Goal: Information Seeking & Learning: Learn about a topic

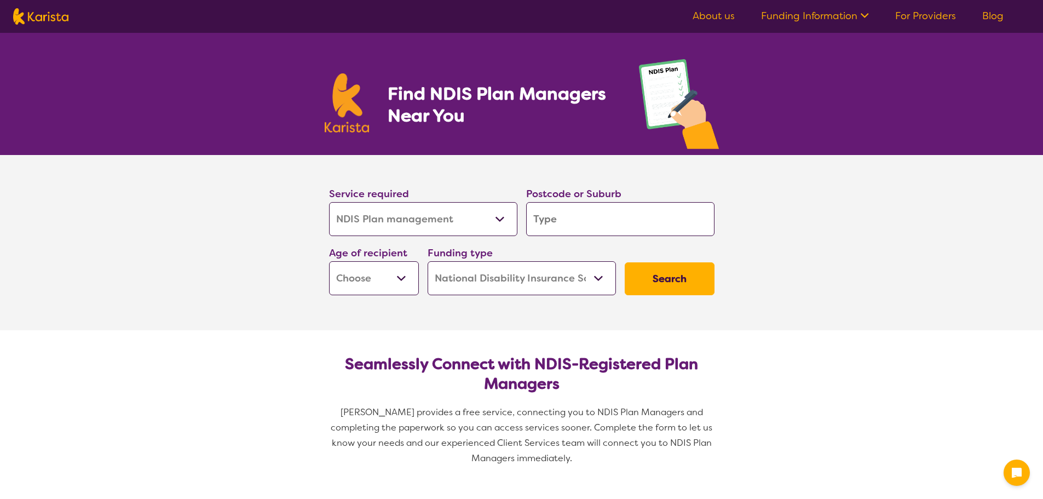
select select "NDIS Plan management"
select select "NDIS"
select select "NDIS Plan management"
select select "NDIS"
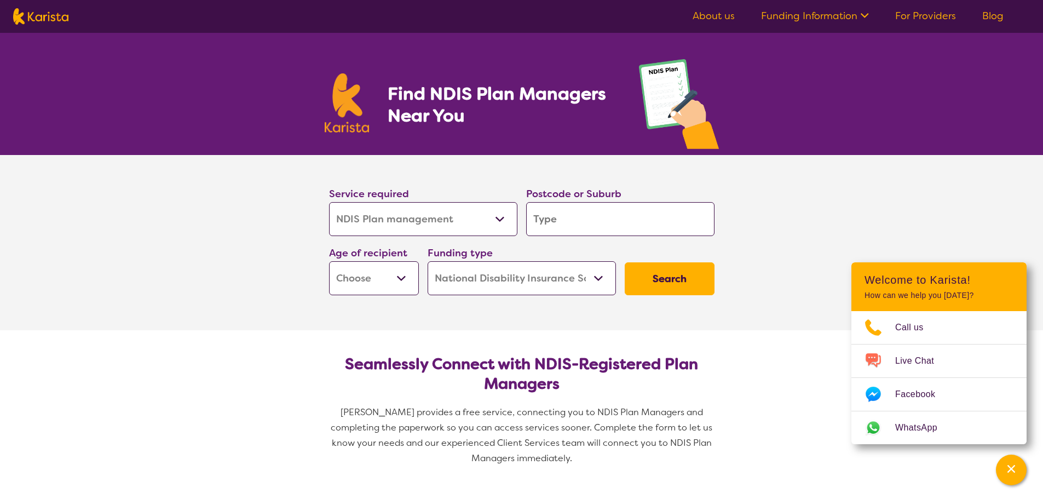
click at [546, 215] on input "search" at bounding box center [620, 219] width 188 height 34
type input "3"
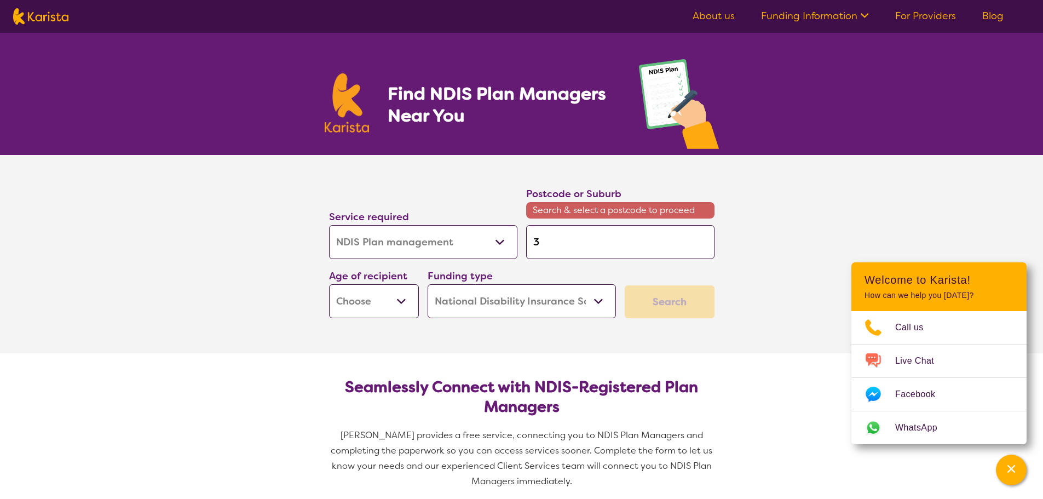
type input "30"
type input "302"
type input "3024"
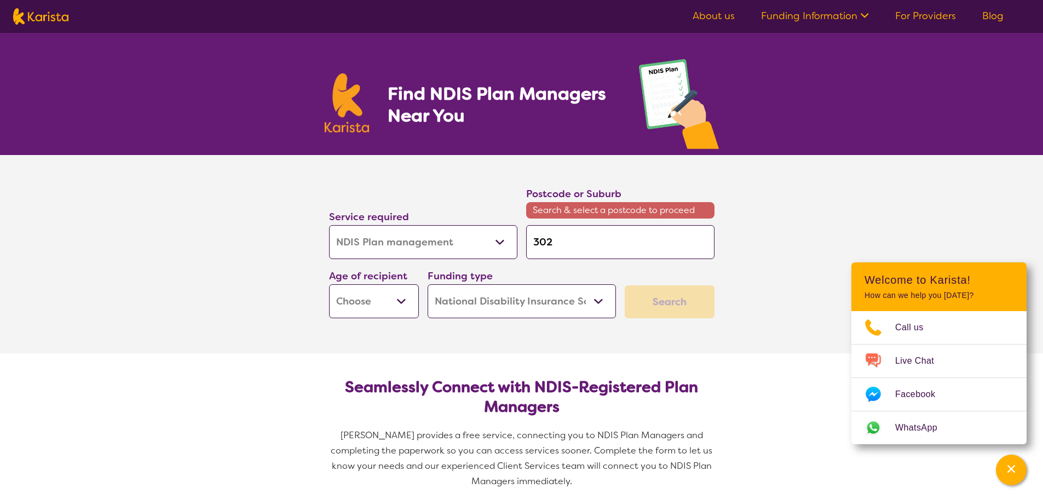
type input "3024"
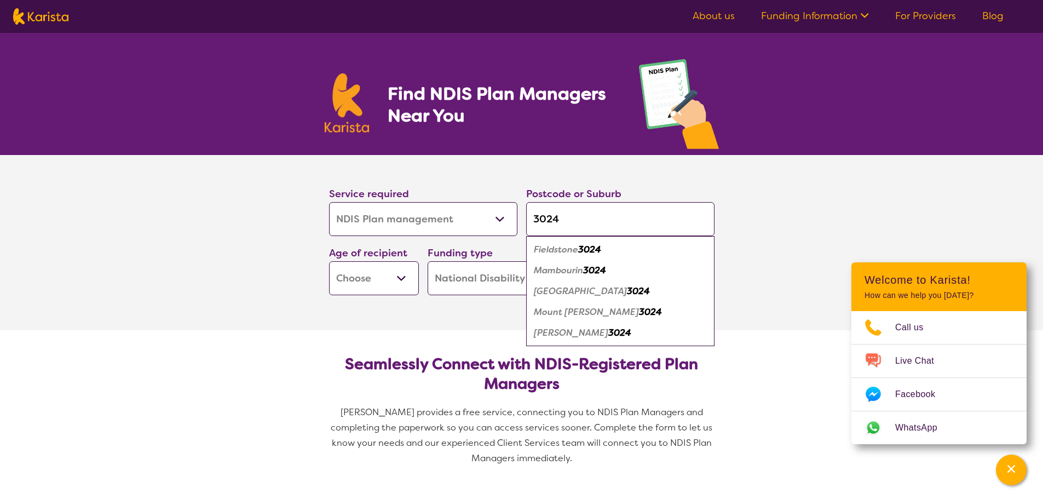
type input "3024"
click at [569, 333] on em "[PERSON_NAME]" at bounding box center [571, 332] width 74 height 11
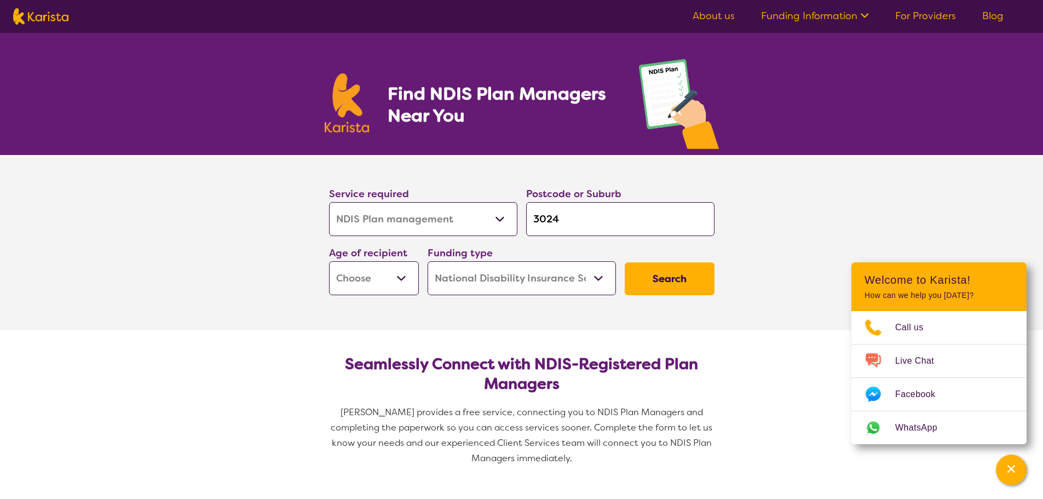
click at [614, 218] on input "3024" at bounding box center [620, 219] width 188 height 34
click at [400, 280] on select "Early Childhood - 0 to 9 Child - 10 to 11 Adolescent - 12 to 17 Adult - 18 to 6…" at bounding box center [374, 278] width 90 height 34
select select "EC"
click at [329, 261] on select "Early Childhood - 0 to 9 Child - 10 to 11 Adolescent - 12 to 17 Adult - 18 to 6…" at bounding box center [374, 278] width 90 height 34
select select "EC"
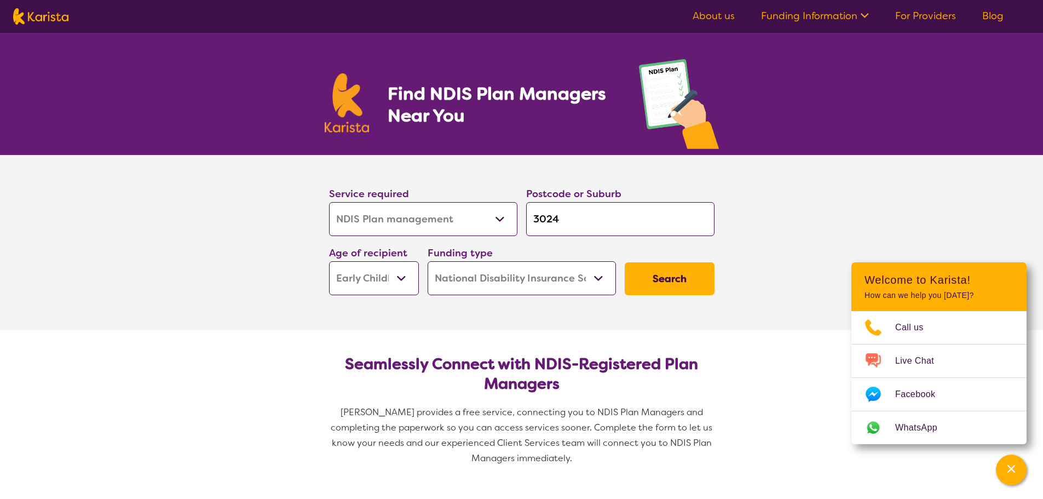
click at [551, 285] on select "Home Care Package (HCP) National Disability Insurance Scheme (NDIS) I don't know" at bounding box center [521, 278] width 188 height 34
click at [652, 273] on button "Search" at bounding box center [670, 278] width 90 height 33
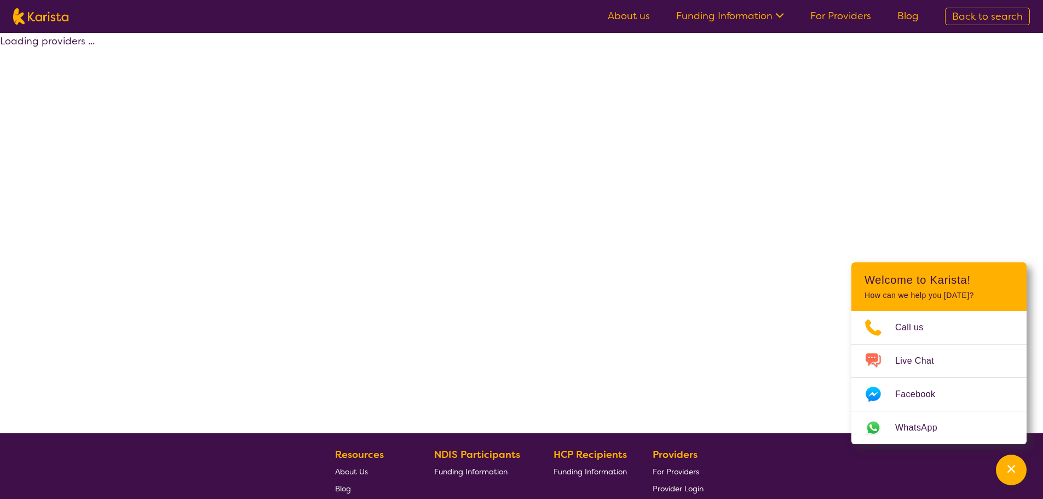
select select "by_score"
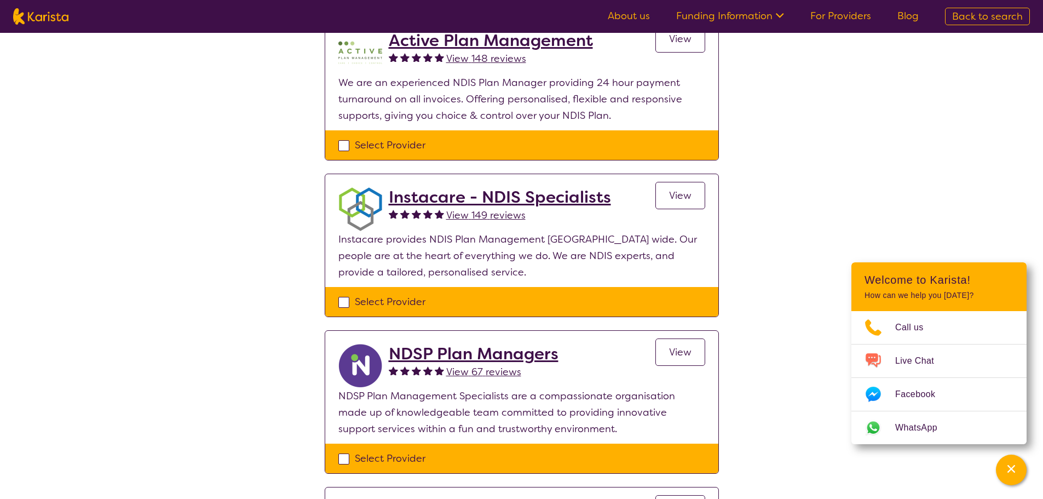
scroll to position [137, 0]
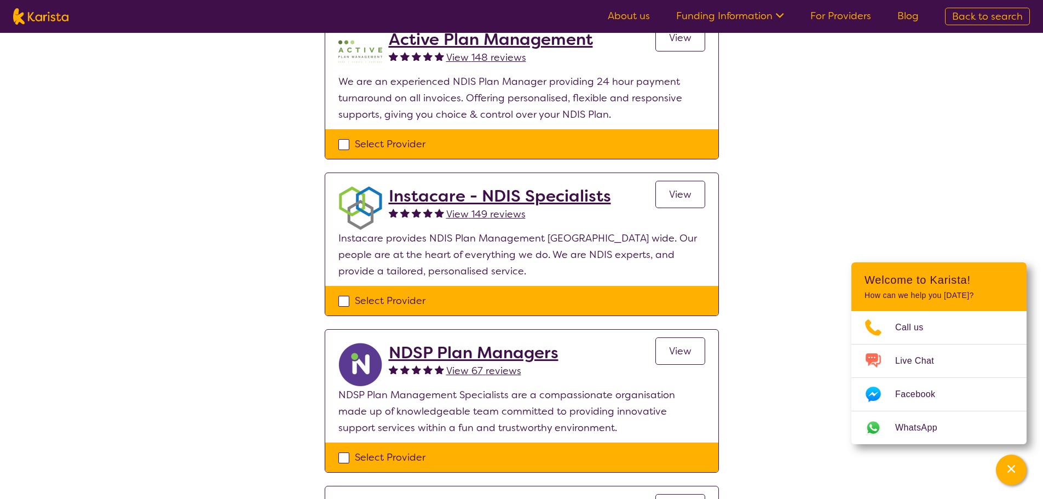
click at [451, 349] on h2 "NDSP Plan Managers" at bounding box center [474, 353] width 170 height 20
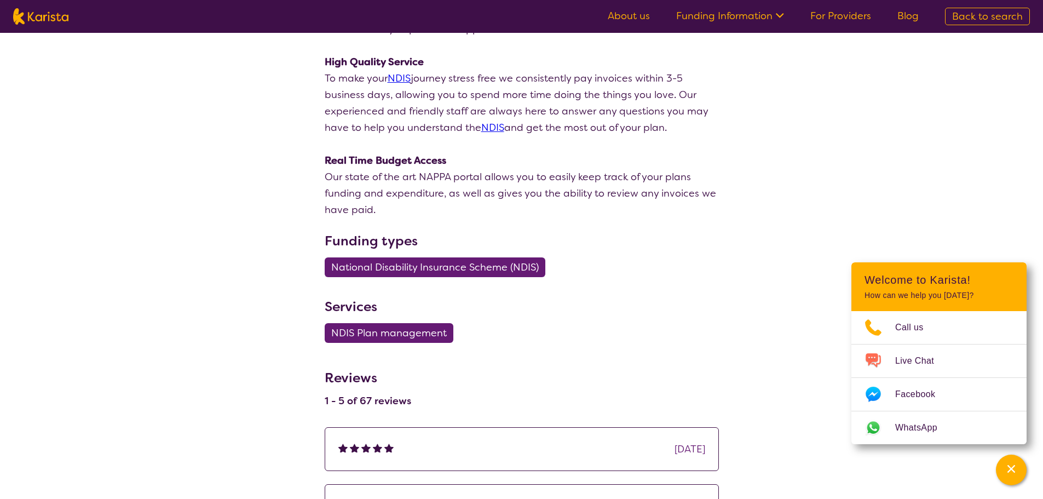
scroll to position [388, 0]
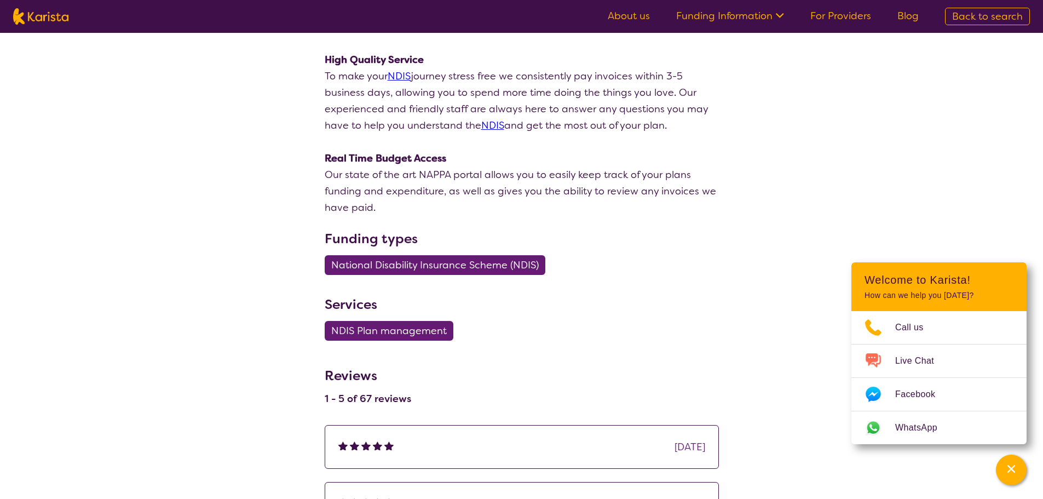
click at [389, 328] on span "NDIS Plan management" at bounding box center [388, 331] width 115 height 20
select select "NDIS Plan management"
select select "EC"
select select "NDIS"
select select "NDIS Plan management"
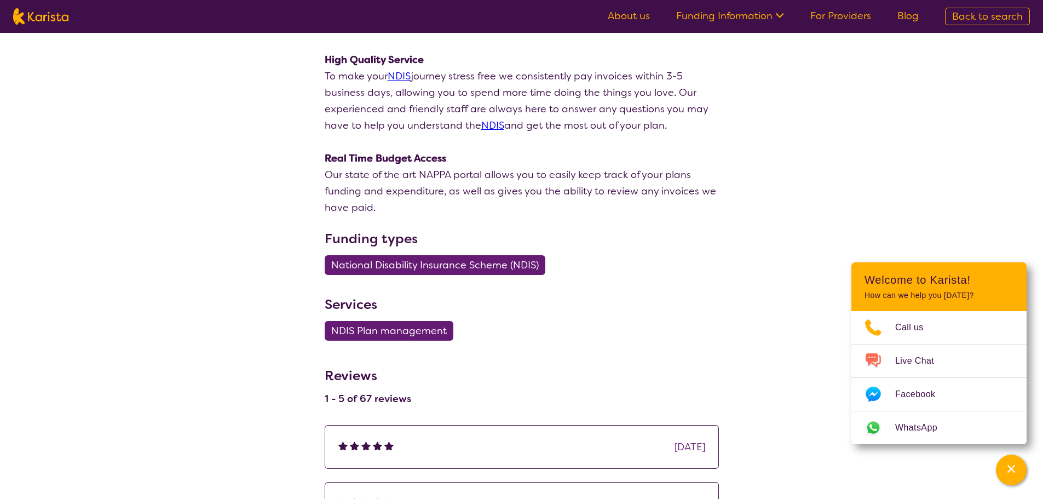
select select "EC"
select select "NDIS"
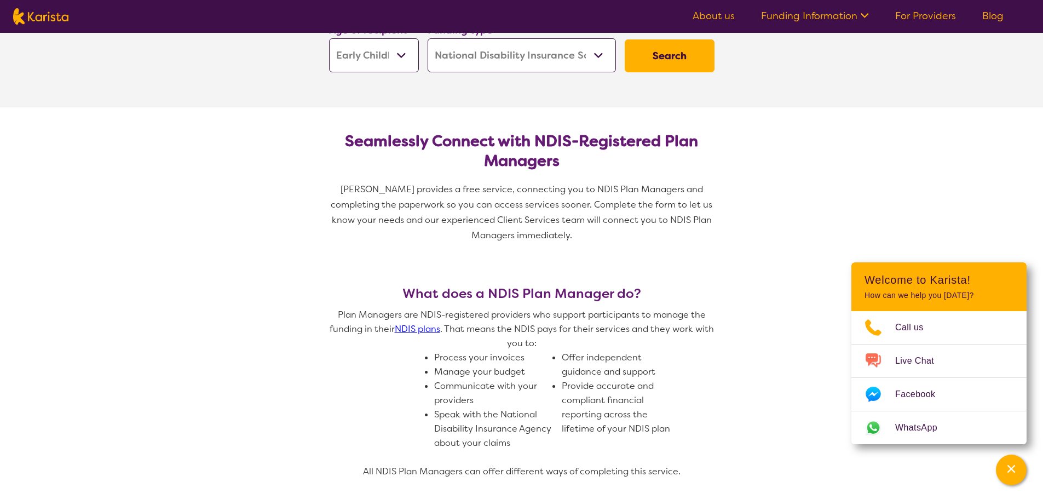
scroll to position [251, 0]
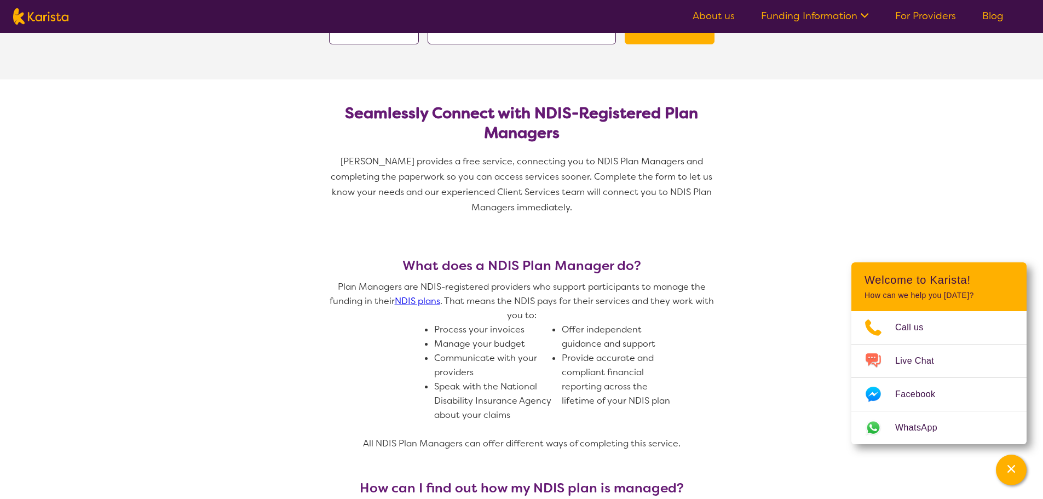
click at [424, 303] on link "NDIS plans" at bounding box center [417, 300] width 45 height 11
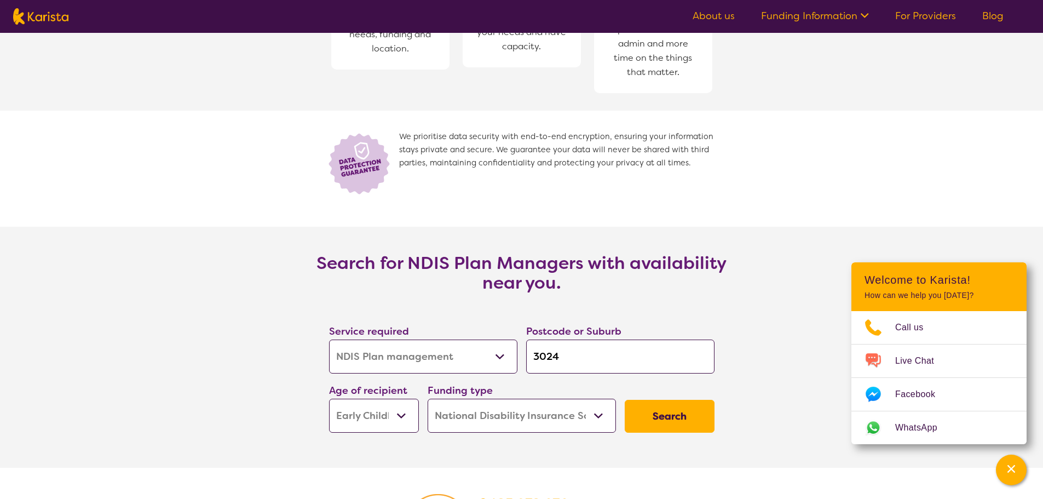
scroll to position [1597, 0]
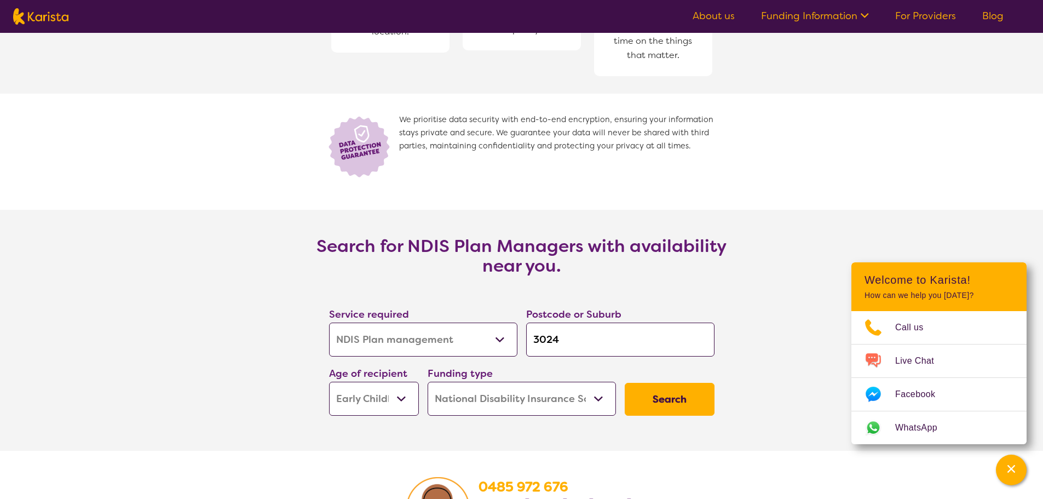
click at [412, 398] on select "Early Childhood - 0 to 9 Child - 10 to 11 Adolescent - 12 to 17 Adult - 18 to 6…" at bounding box center [374, 398] width 90 height 34
select select "AD"
click at [329, 382] on select "Early Childhood - 0 to 9 Child - 10 to 11 Adolescent - 12 to 17 Adult - 18 to 6…" at bounding box center [374, 398] width 90 height 34
select select "AD"
click at [409, 395] on select "Early Childhood - 0 to 9 Child - 10 to 11 Adolescent - 12 to 17 Adult - 18 to 6…" at bounding box center [374, 398] width 90 height 34
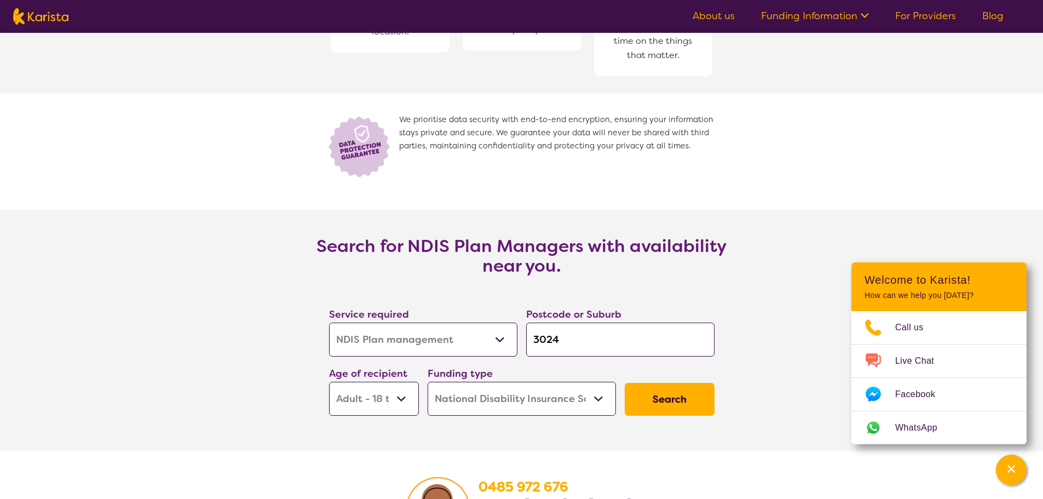
select select "EC"
click at [329, 382] on select "Early Childhood - 0 to 9 Child - 10 to 11 Adolescent - 12 to 17 Adult - 18 to 6…" at bounding box center [374, 398] width 90 height 34
select select "EC"
click at [668, 406] on button "Search" at bounding box center [670, 399] width 90 height 33
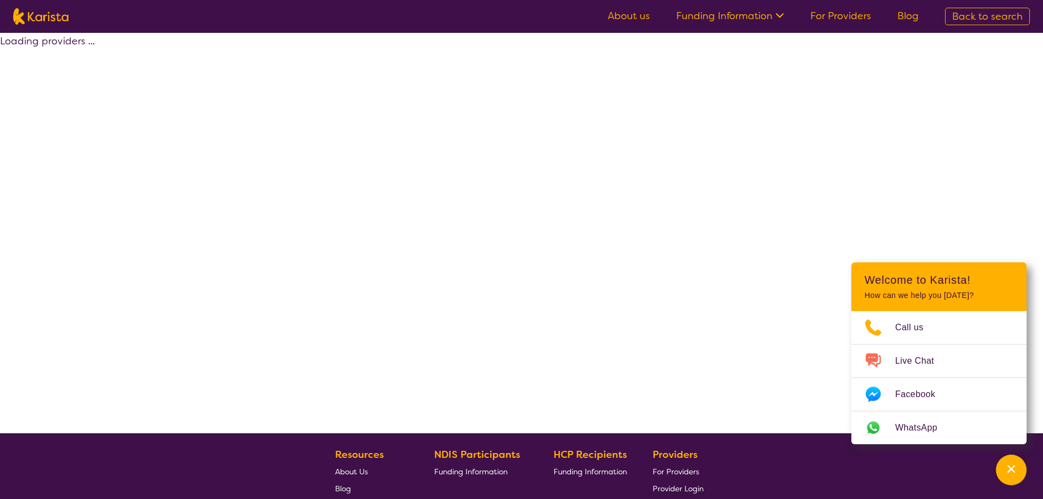
select select "by_score"
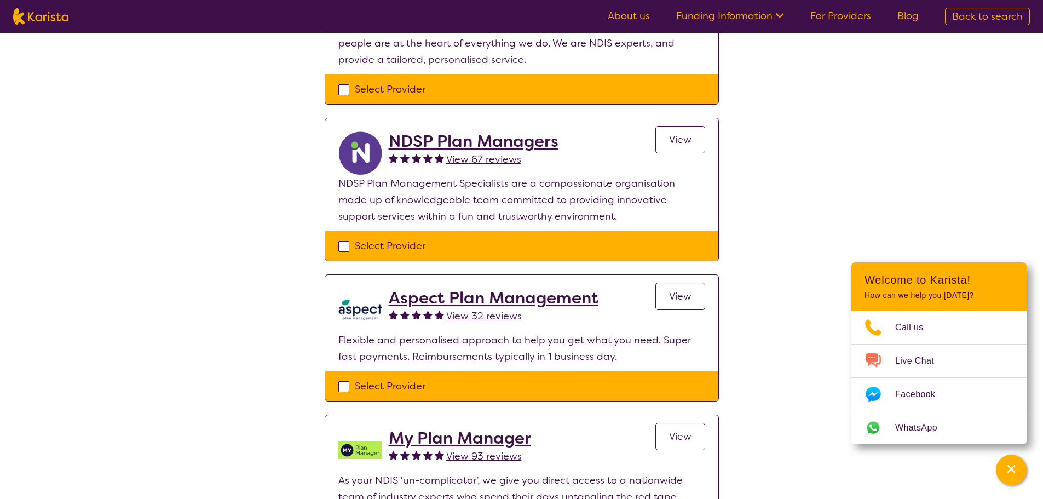
scroll to position [342, 0]
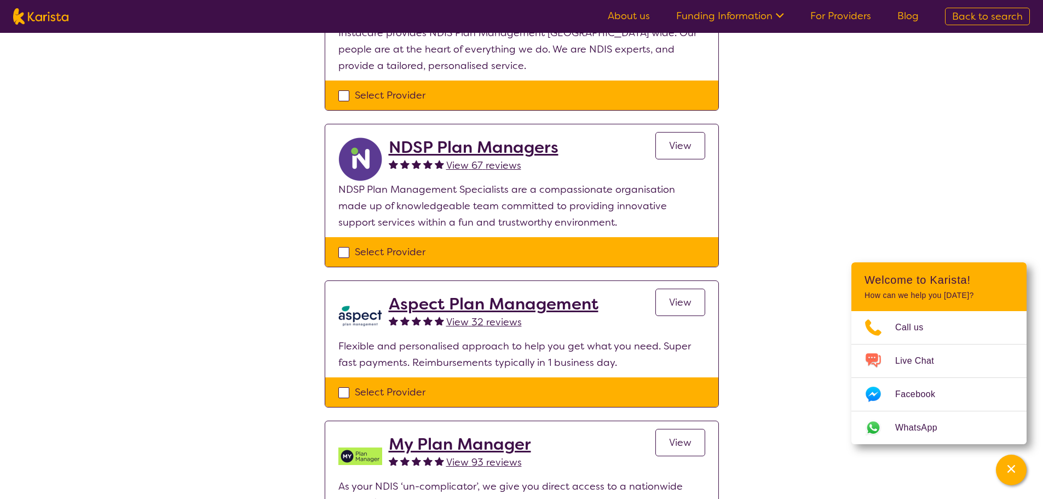
click at [542, 150] on h2 "NDSP Plan Managers" at bounding box center [474, 147] width 170 height 20
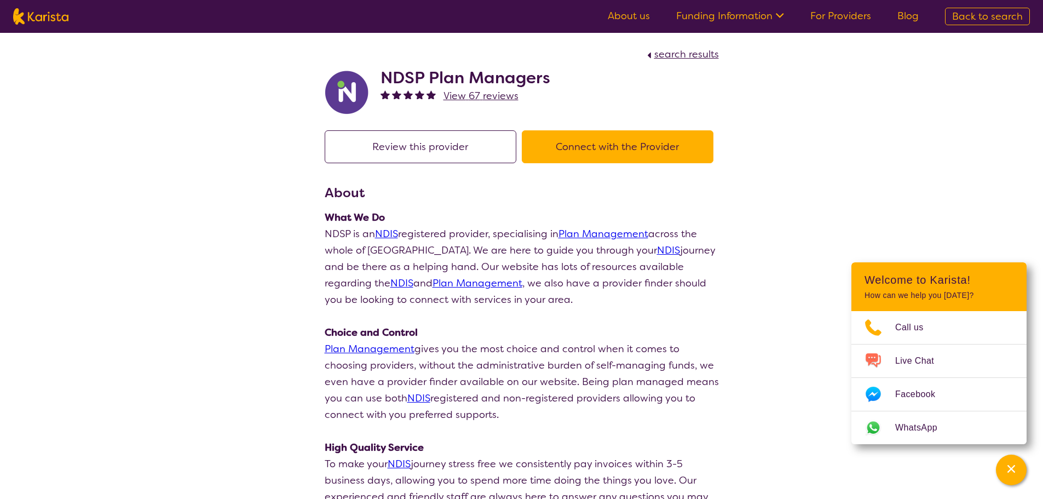
click at [446, 154] on button "Review this provider" at bounding box center [421, 146] width 192 height 33
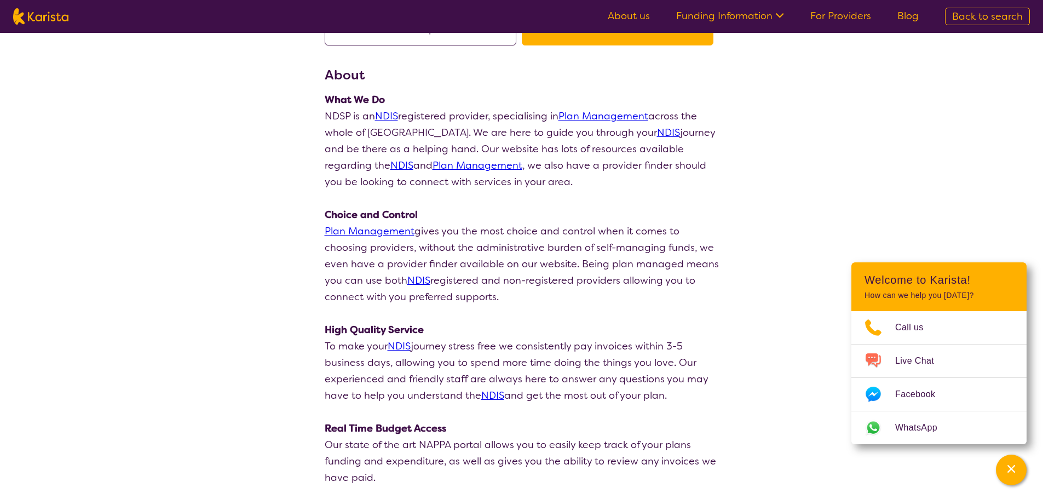
scroll to position [91, 0]
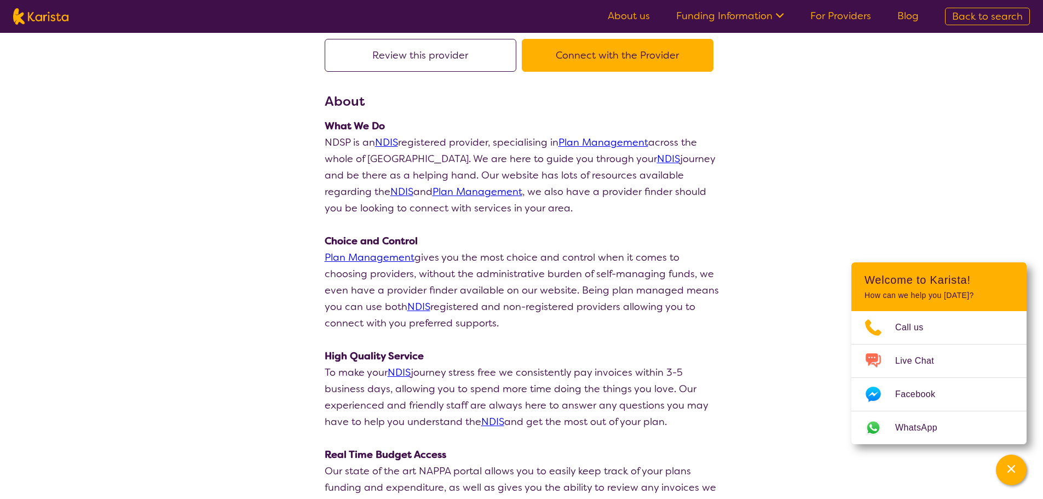
click at [390, 141] on link "NDIS" at bounding box center [386, 142] width 23 height 13
select select "by_score"
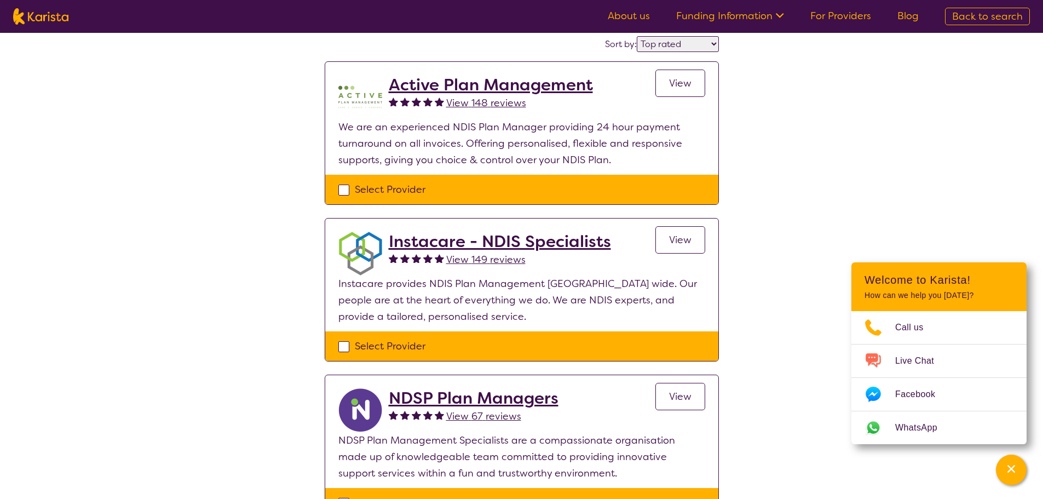
scroll to position [342, 0]
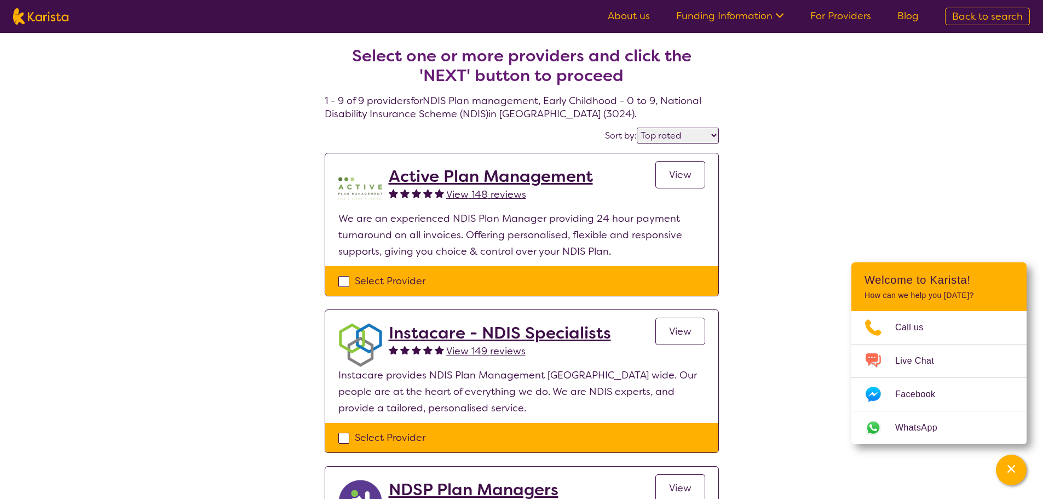
select select "NDIS Plan management"
select select "EC"
select select "NDIS"
select select "NDIS Plan management"
select select "EC"
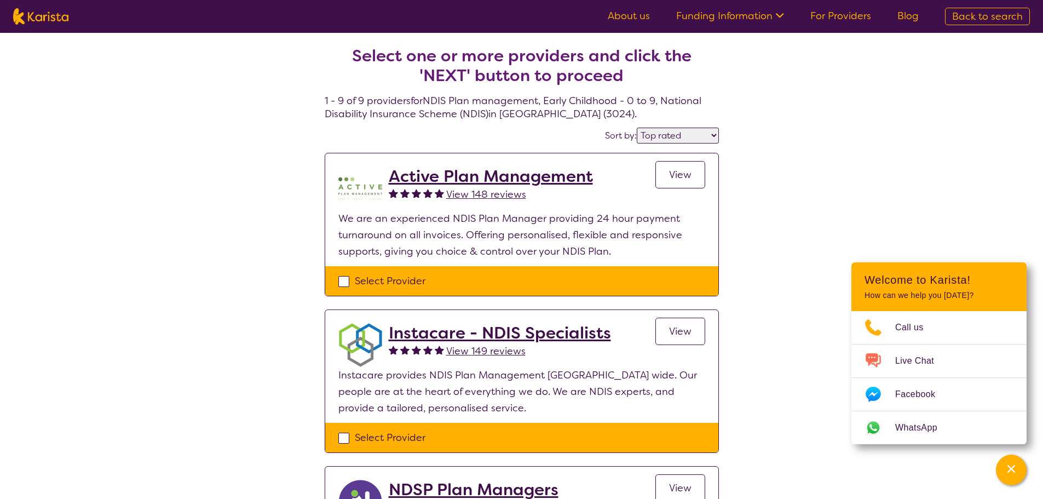
select select "NDIS"
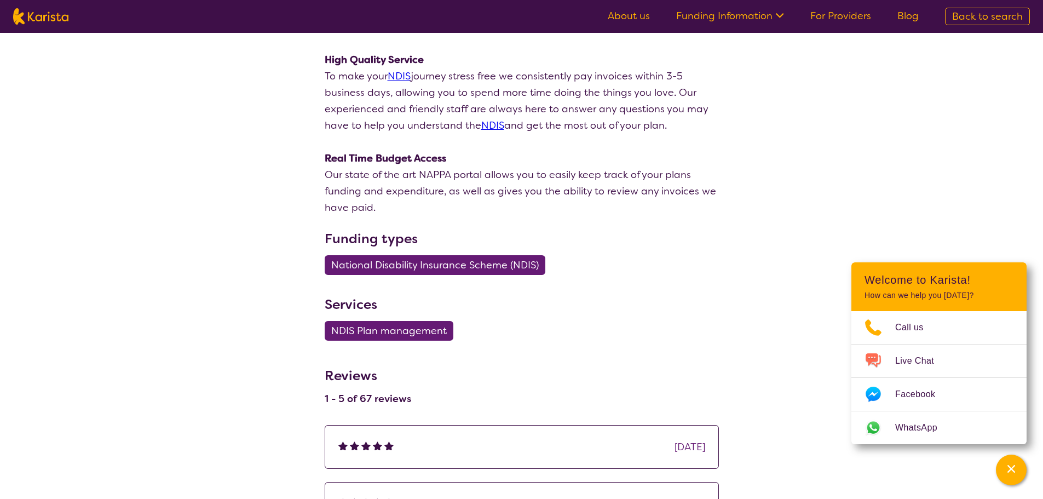
select select "by_score"
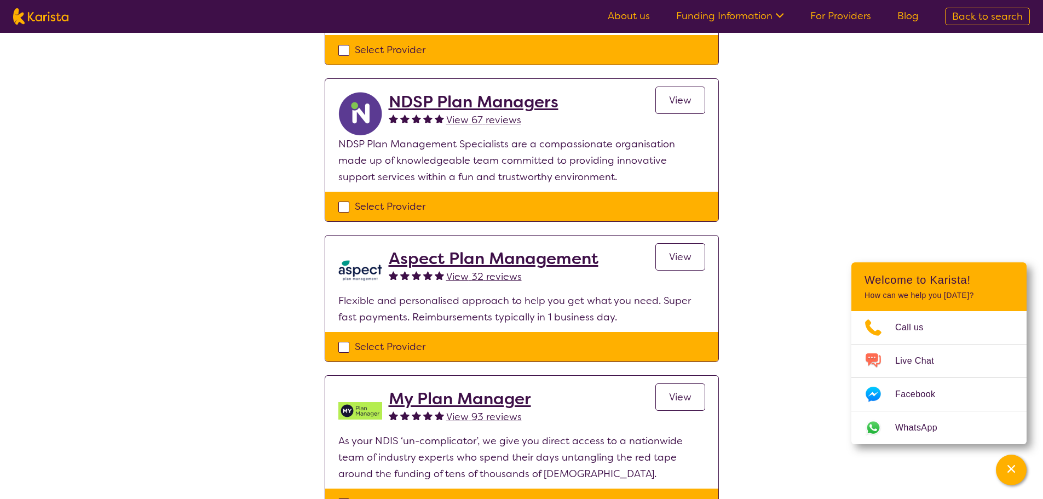
scroll to position [137, 0]
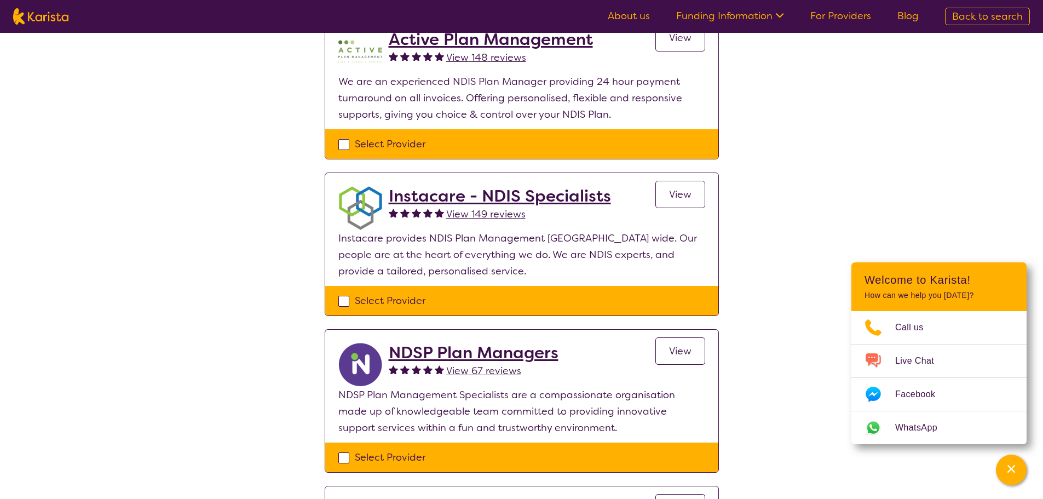
select select "NDIS Plan management"
select select "EC"
select select "NDIS"
select select "NDIS Plan management"
select select "EC"
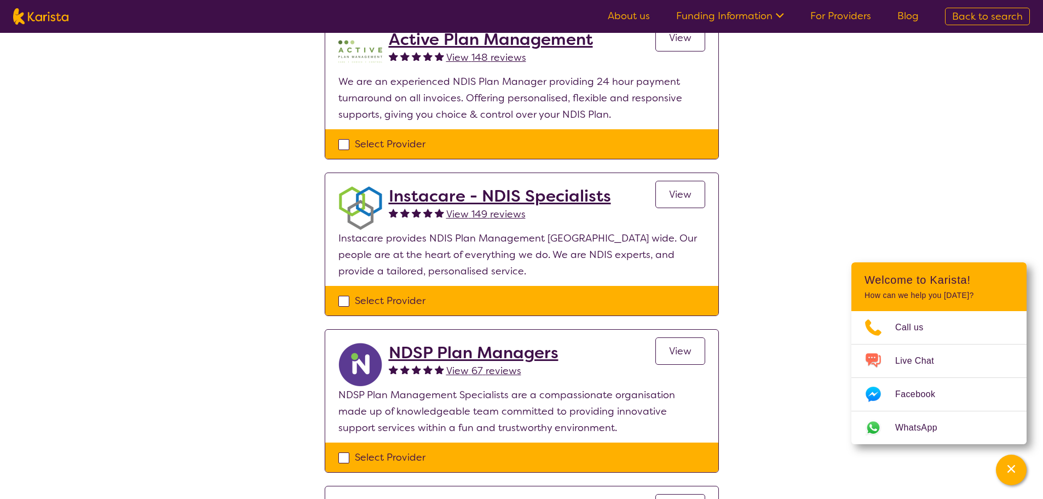
select select "NDIS"
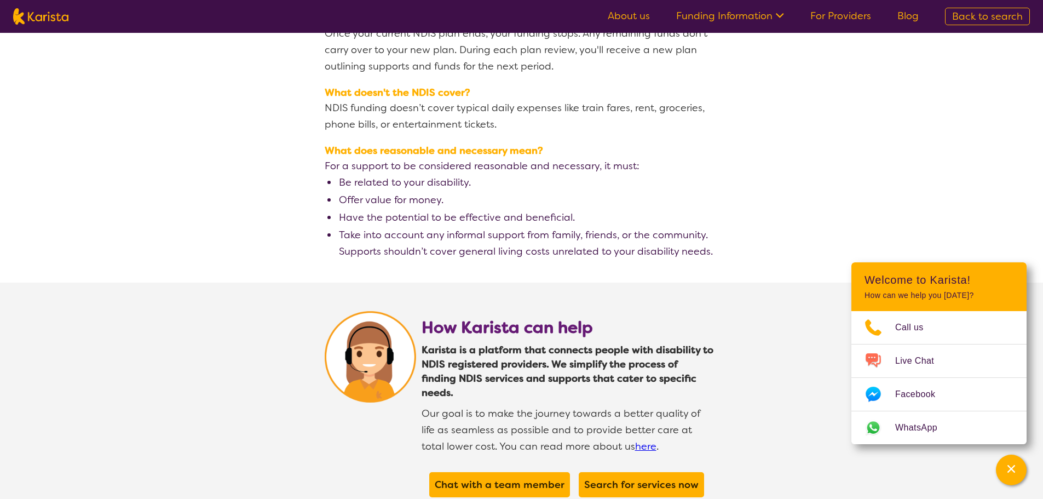
scroll to position [1961, 0]
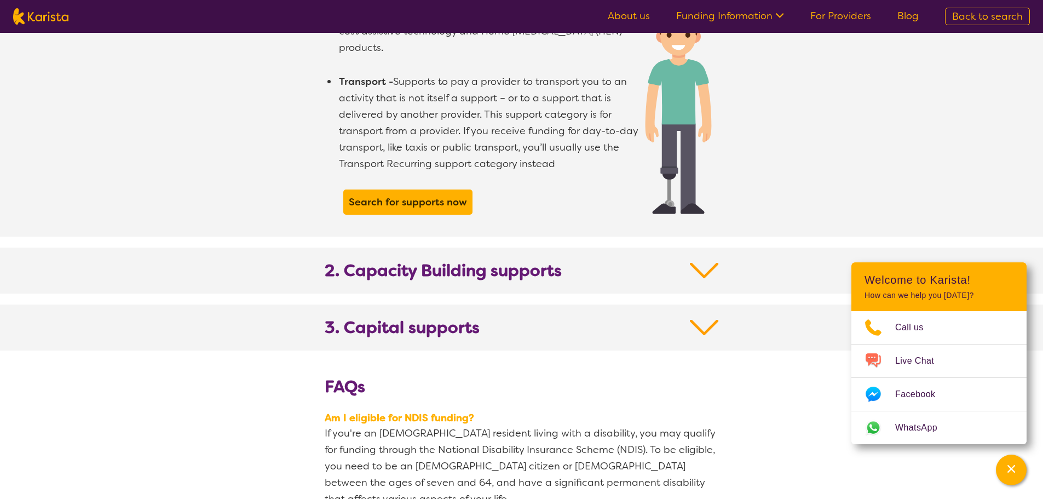
scroll to position [1049, 0]
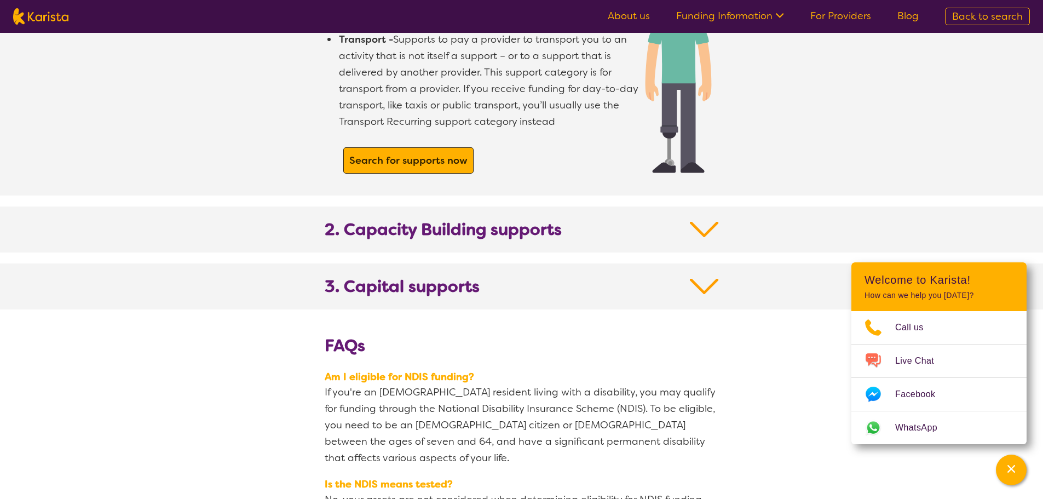
click at [441, 154] on b "Search for supports now" at bounding box center [408, 160] width 118 height 13
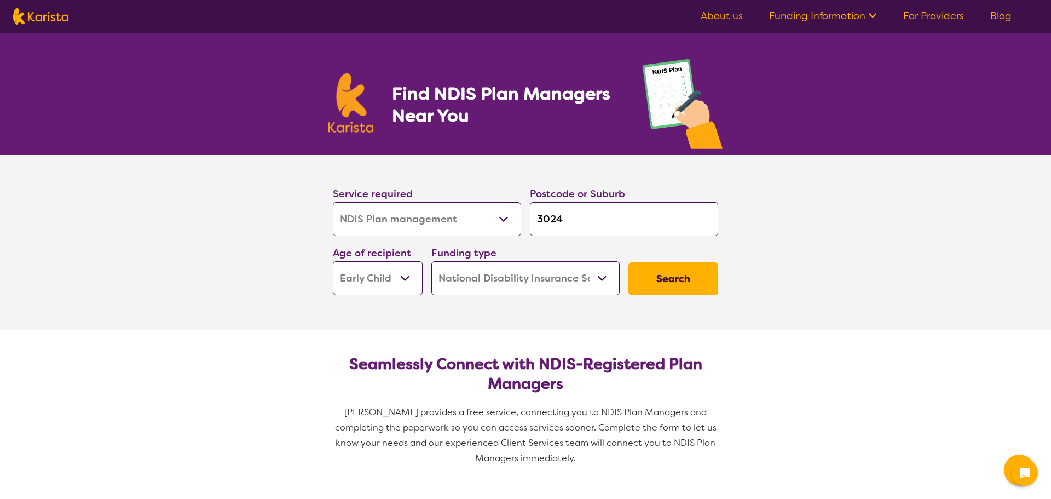
select select "NDIS Plan management"
select select "EC"
select select "NDIS"
select select "NDIS Plan management"
select select "EC"
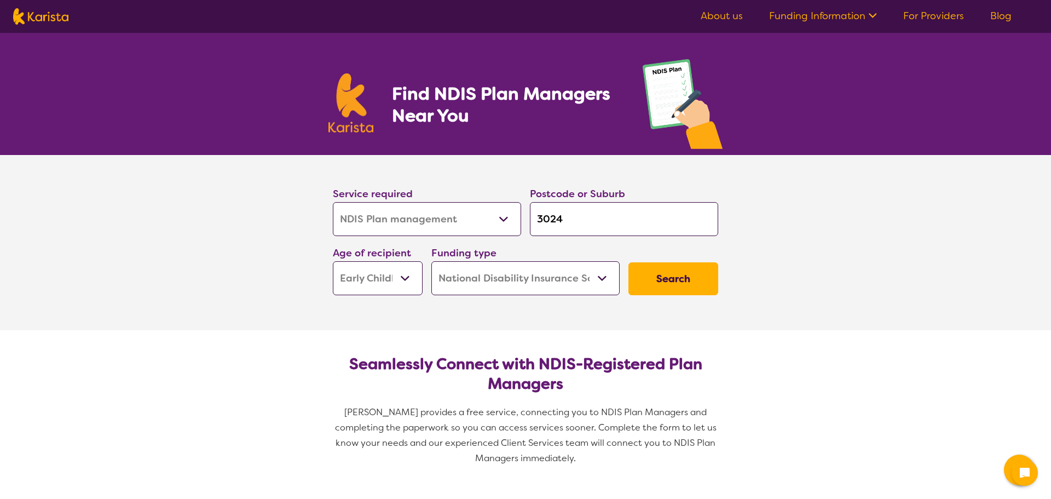
select select "NDIS"
